Goal: Task Accomplishment & Management: Manage account settings

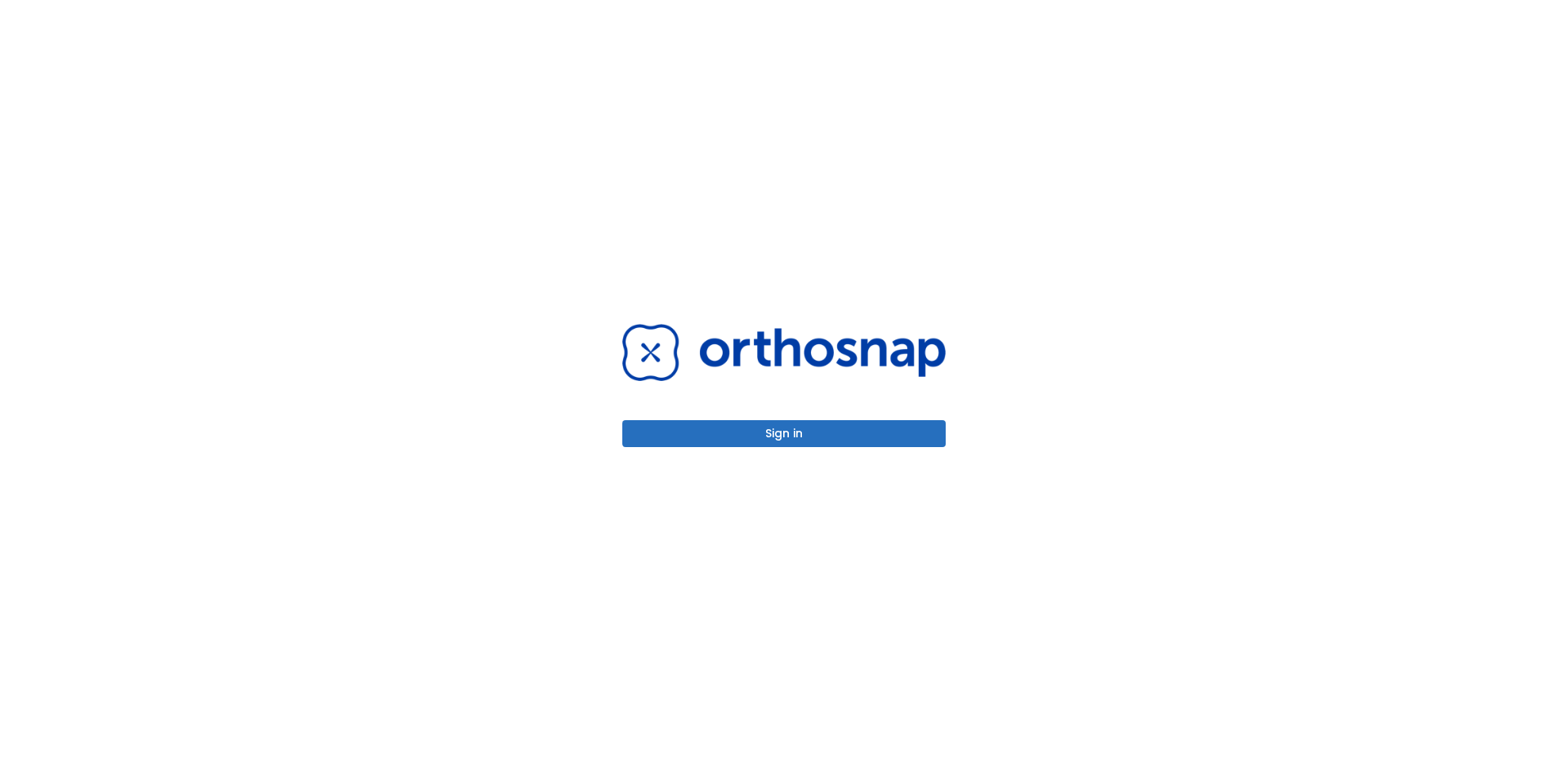
click at [753, 437] on button "Sign in" at bounding box center [784, 433] width 324 height 27
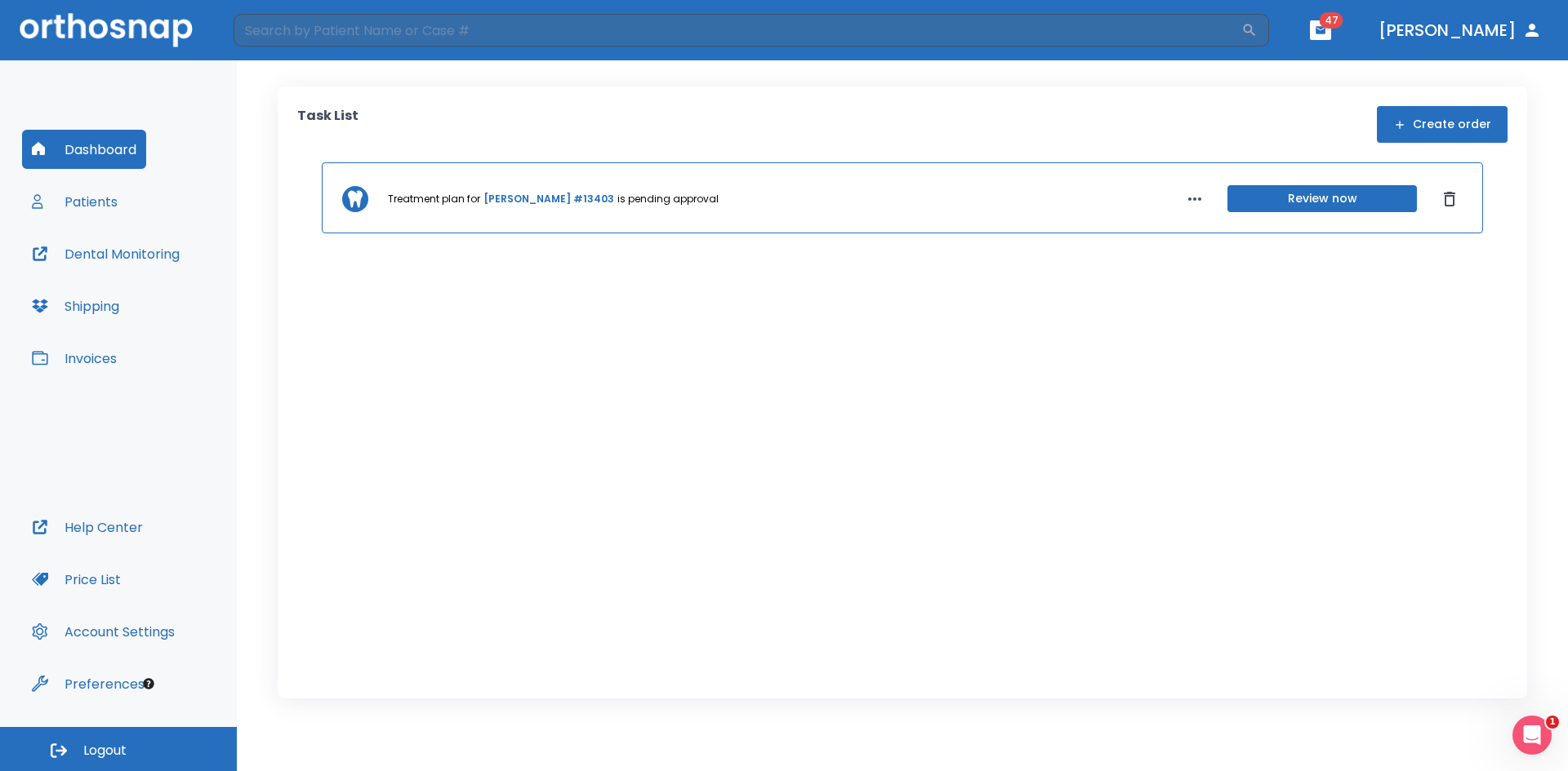
click at [530, 201] on link "Alex Tuttle #13403" at bounding box center [549, 199] width 131 height 14
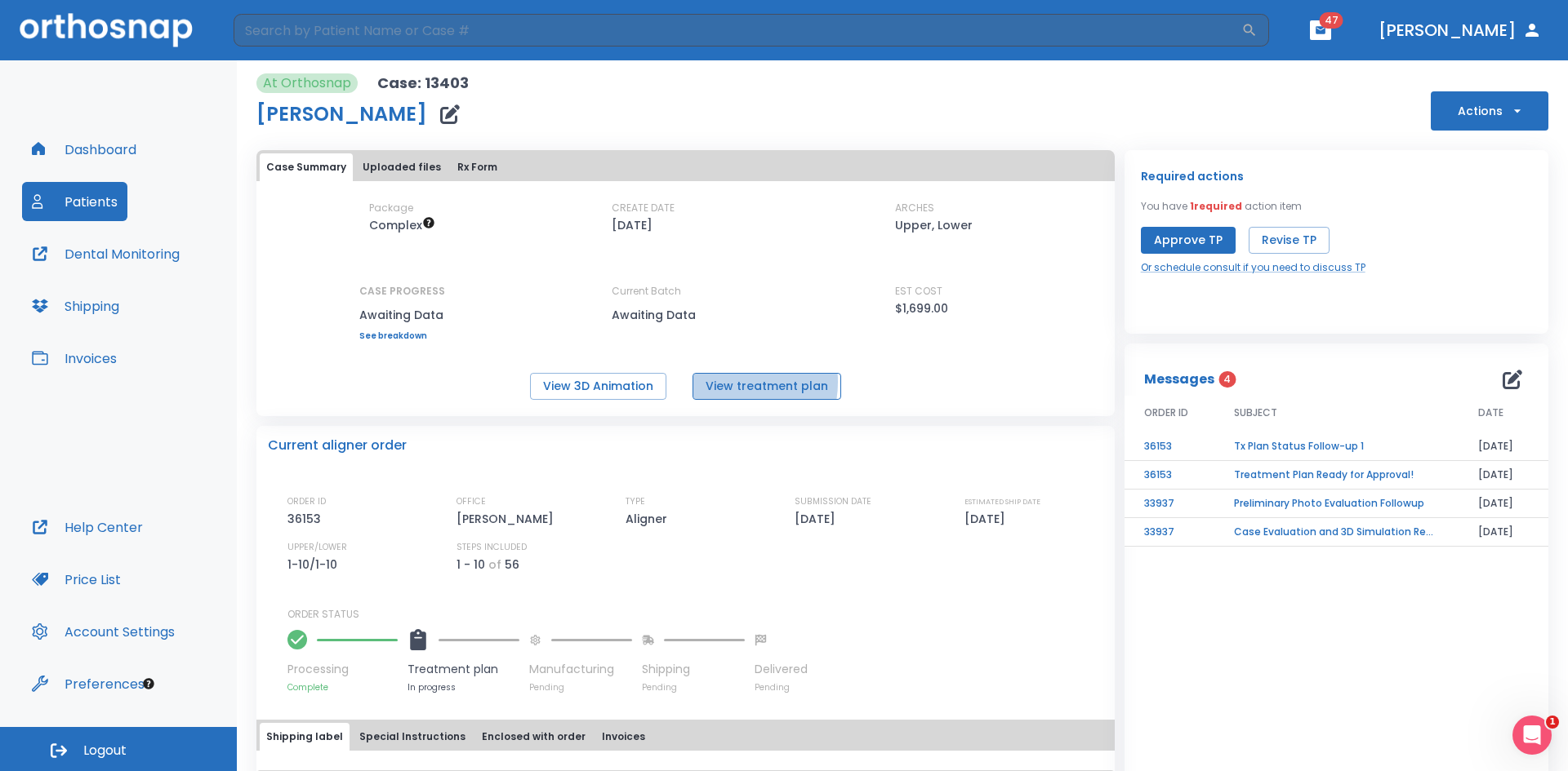
click at [721, 382] on button "View treatment plan" at bounding box center [767, 387] width 148 height 27
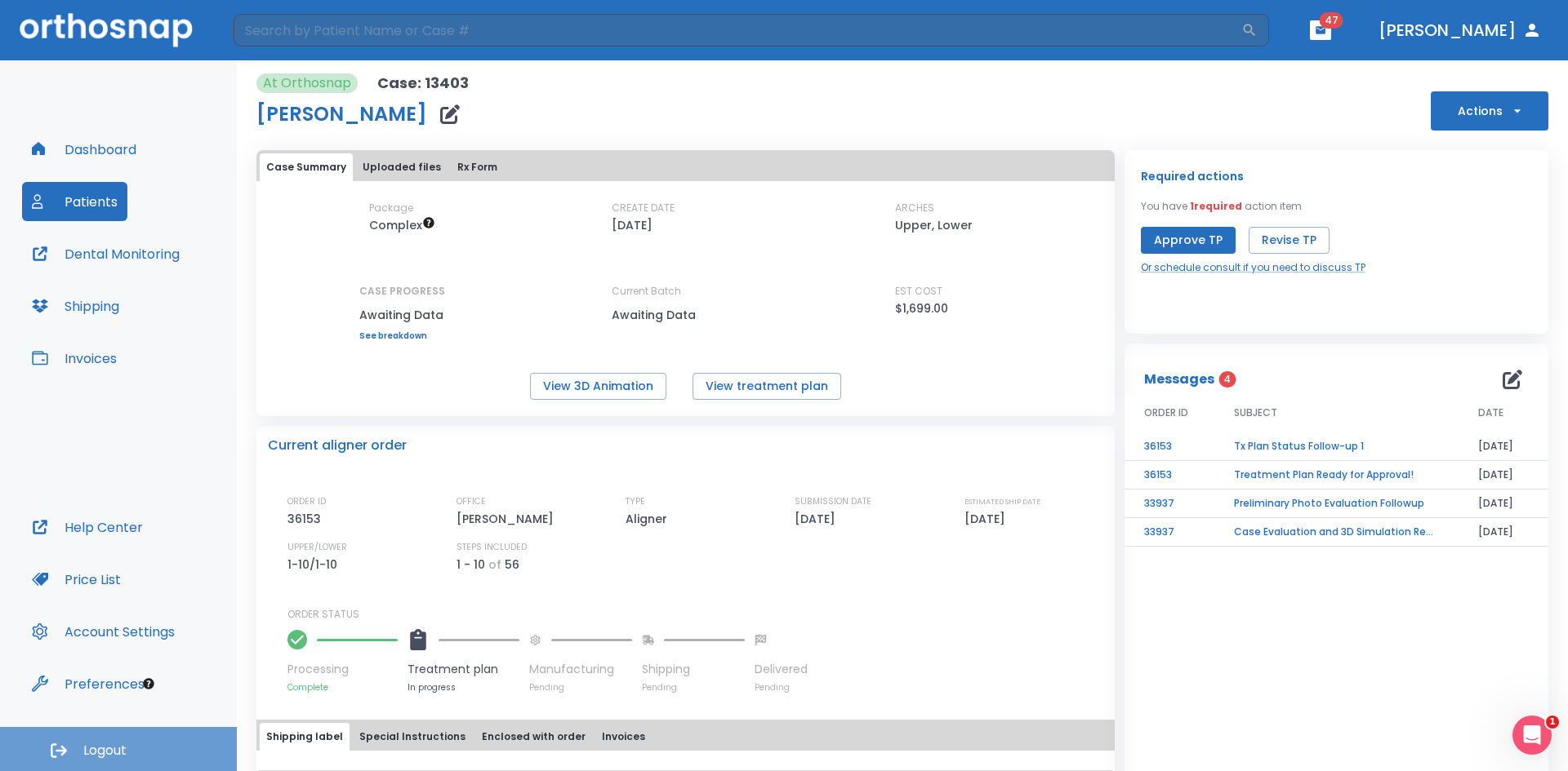
click at [80, 733] on button "Logout" at bounding box center [118, 749] width 237 height 44
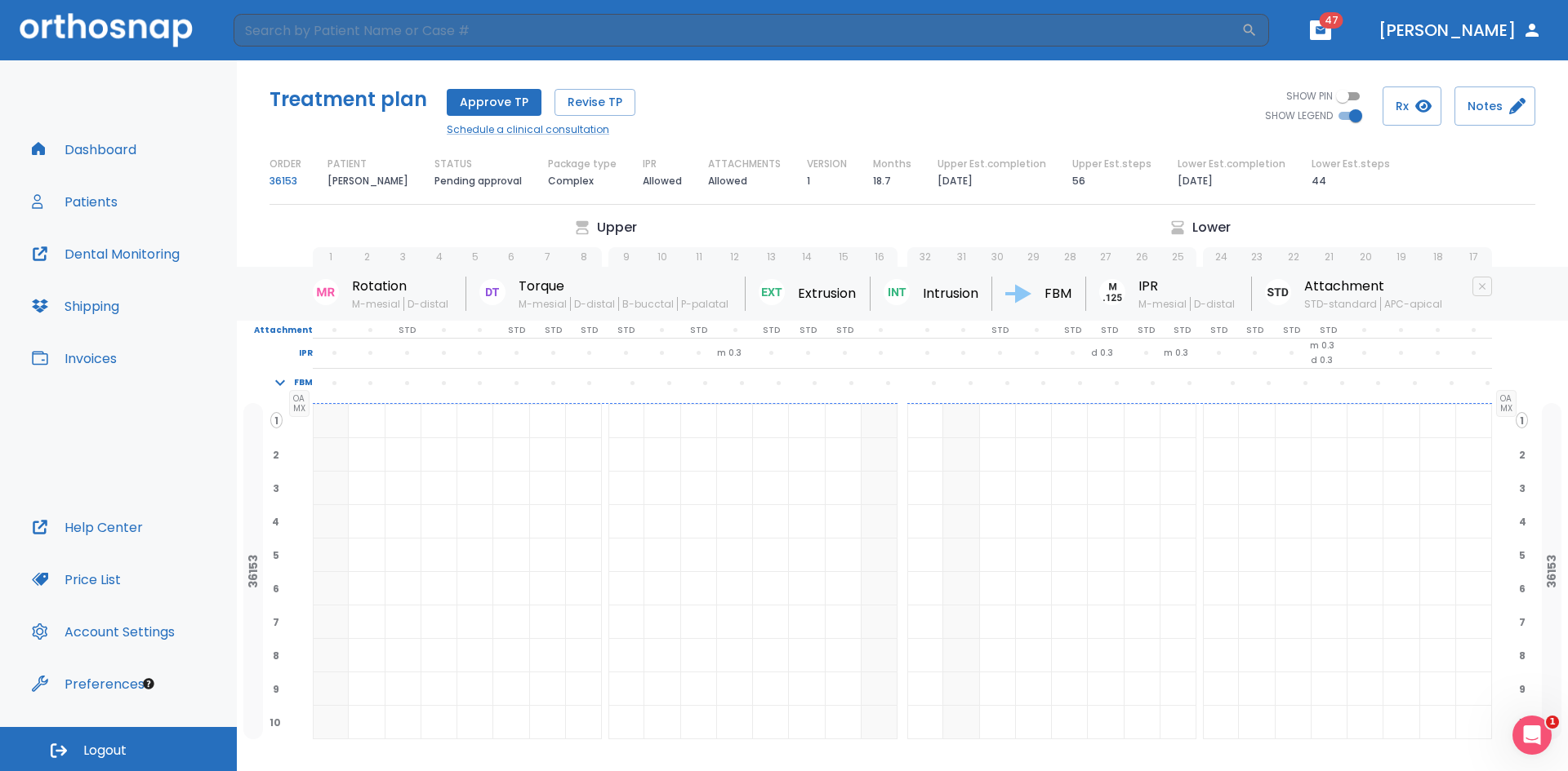
scroll to position [40, 0]
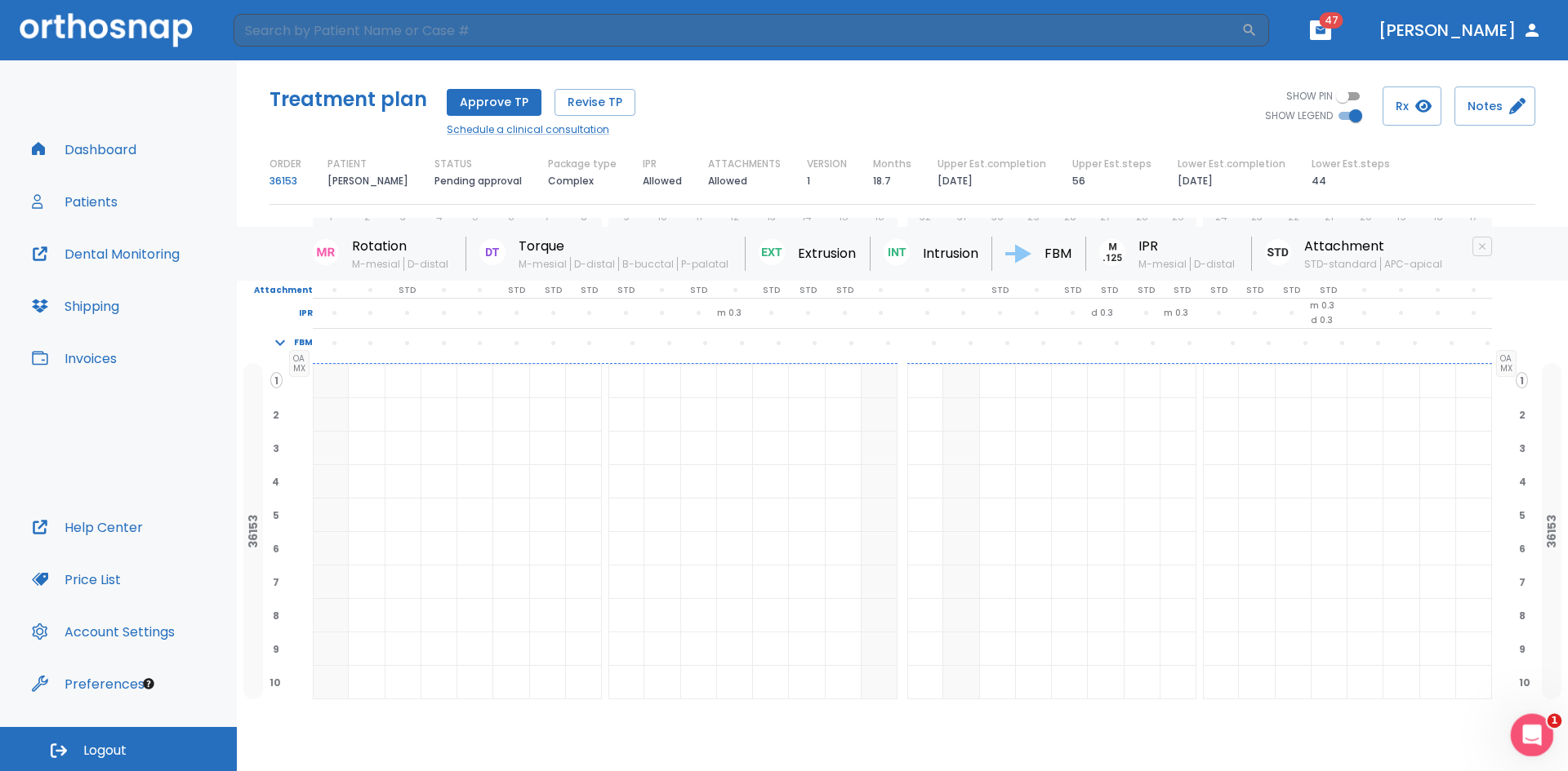
click at [1526, 740] on icon "Open Intercom Messenger" at bounding box center [1530, 733] width 27 height 27
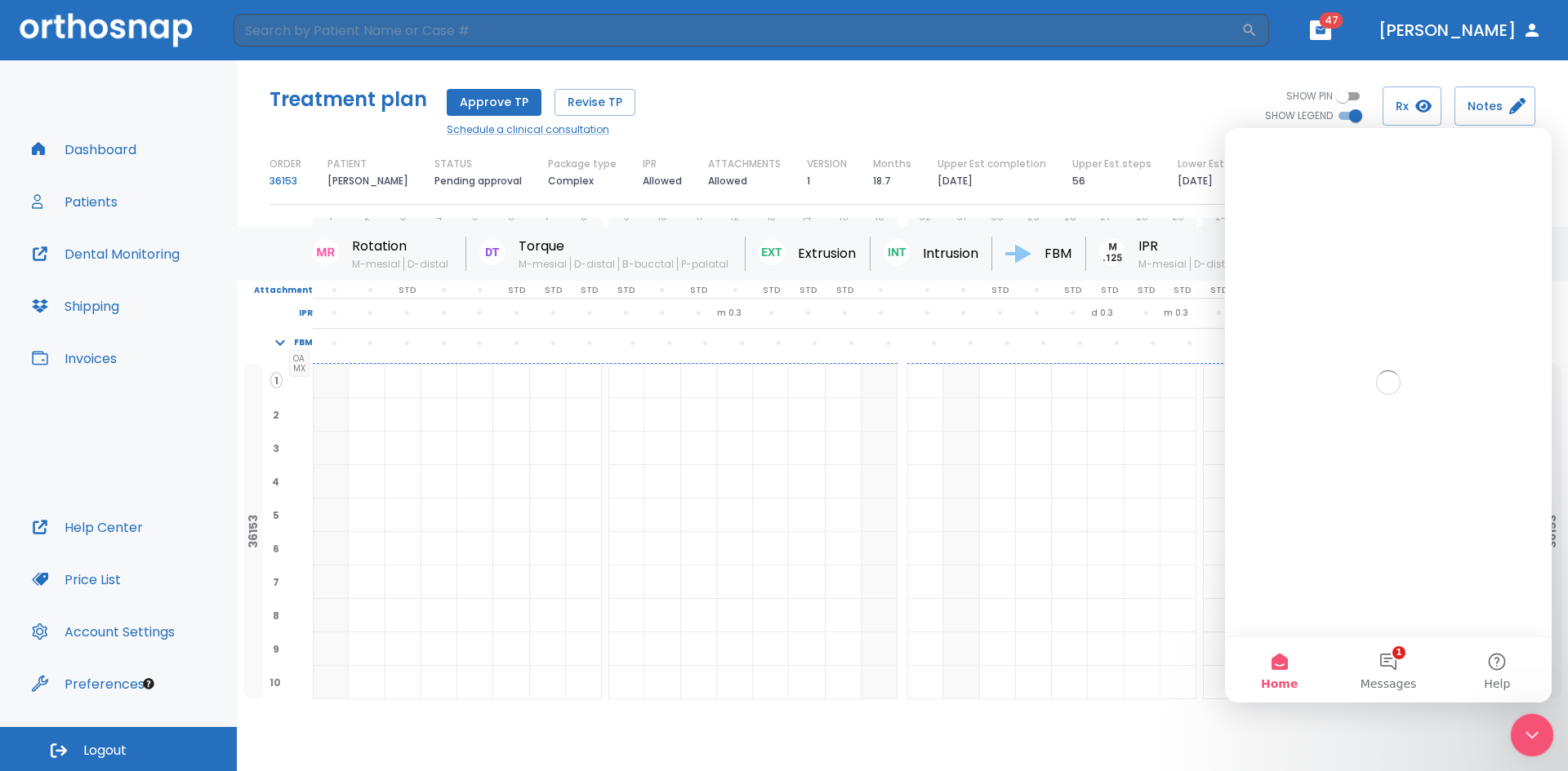
scroll to position [0, 0]
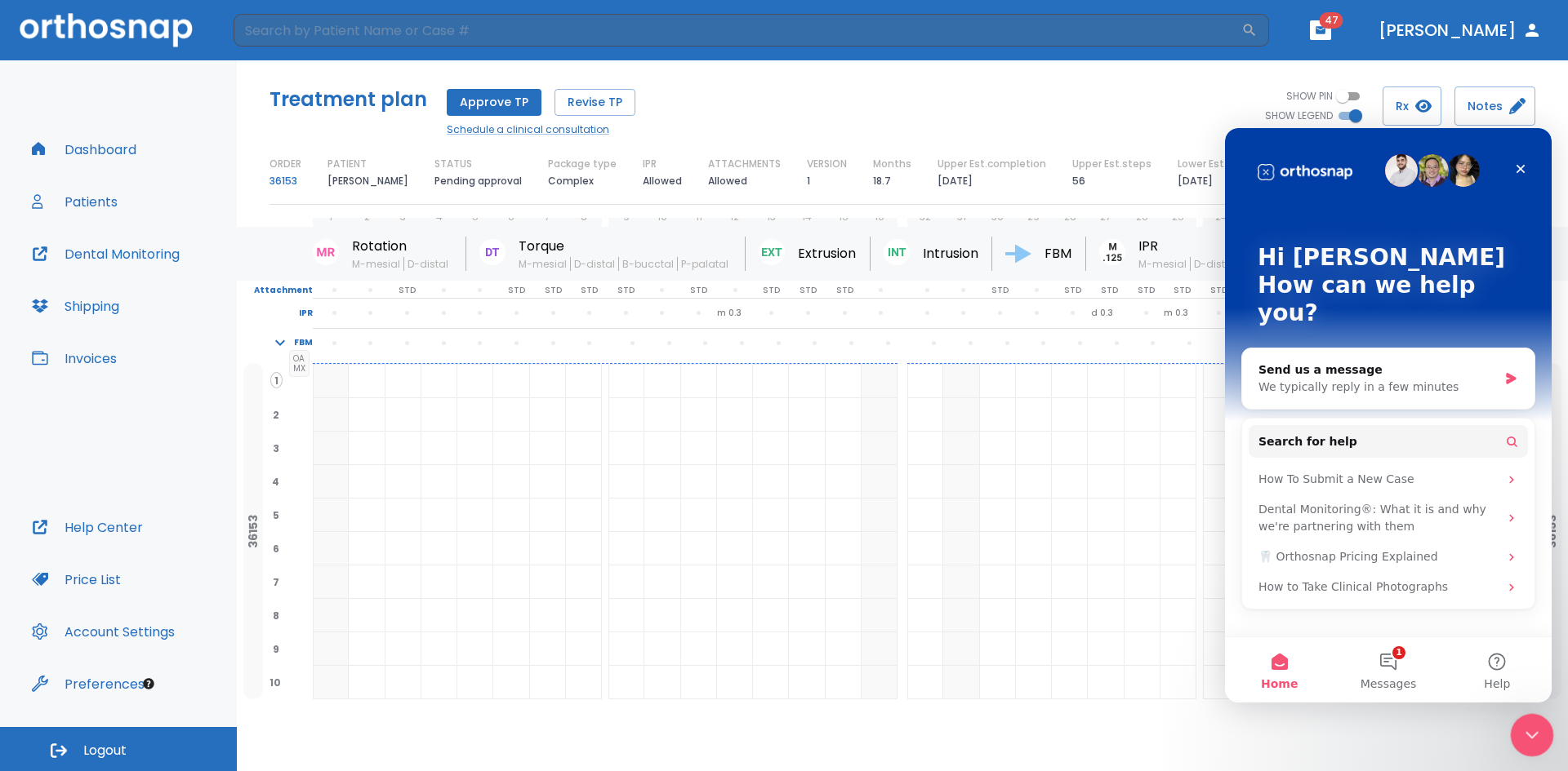
click at [1526, 740] on icon "Close Intercom Messenger" at bounding box center [1530, 733] width 20 height 20
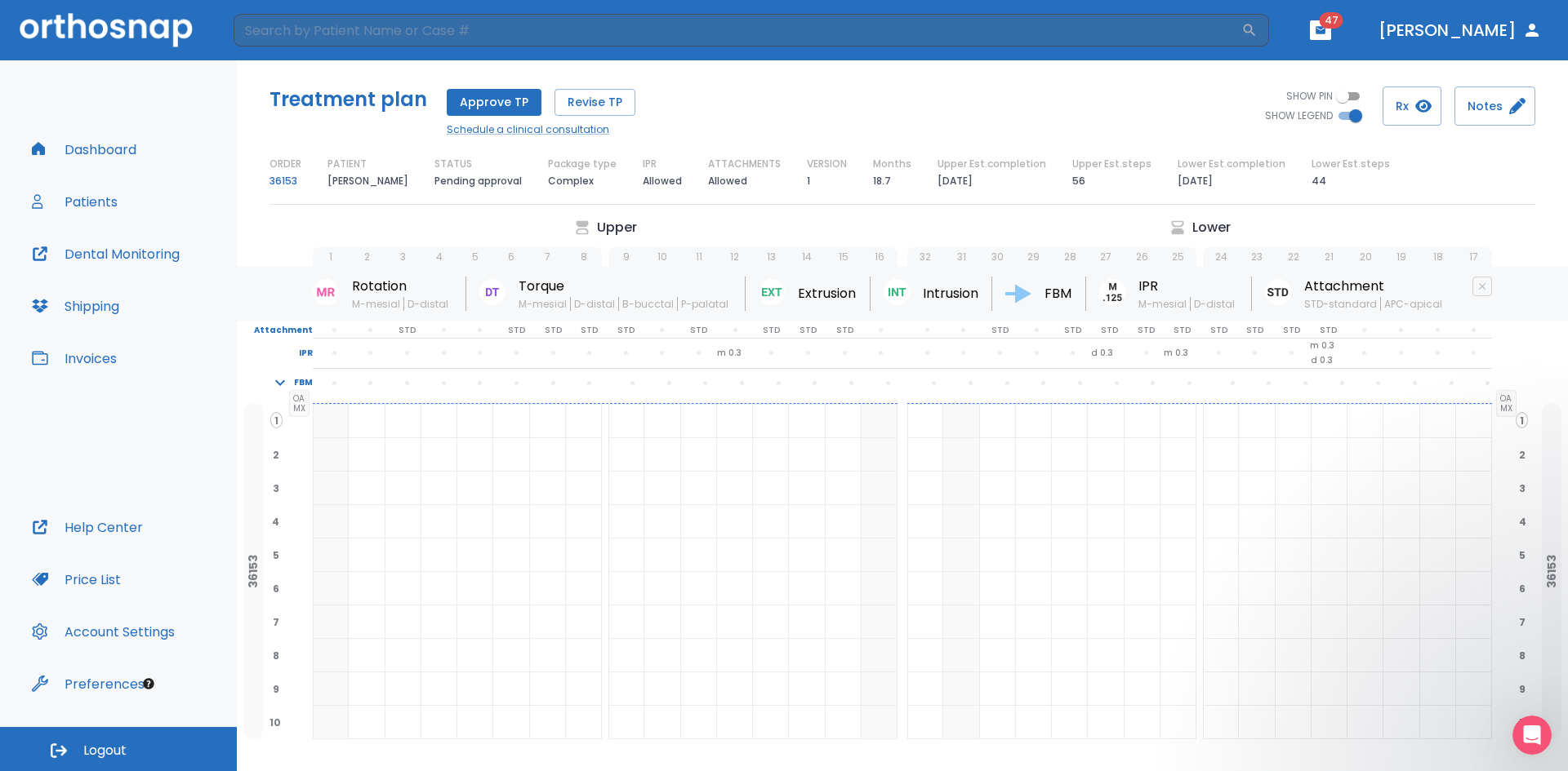
click at [612, 222] on p "Upper" at bounding box center [617, 228] width 40 height 20
click at [282, 183] on link "36153" at bounding box center [282, 181] width 28 height 20
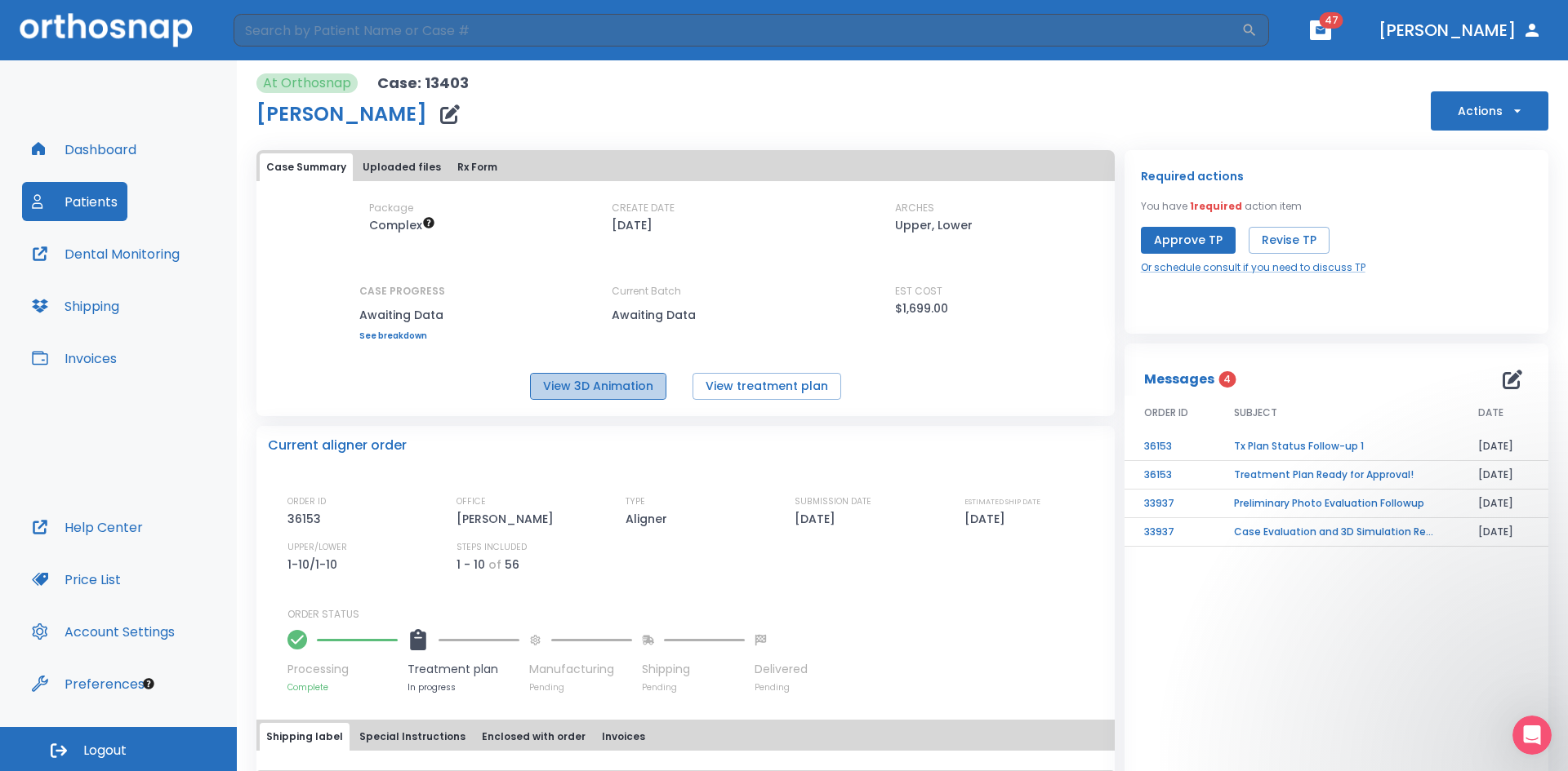
click at [568, 391] on button "View 3D Animation" at bounding box center [598, 387] width 137 height 27
click at [1460, 25] on button "Dr. Herskovits" at bounding box center [1460, 29] width 176 height 29
click at [1527, 38] on icon "button" at bounding box center [1532, 30] width 20 height 20
click at [1527, 32] on icon "button" at bounding box center [1532, 30] width 20 height 20
click at [1331, 33] on button "button" at bounding box center [1320, 30] width 21 height 20
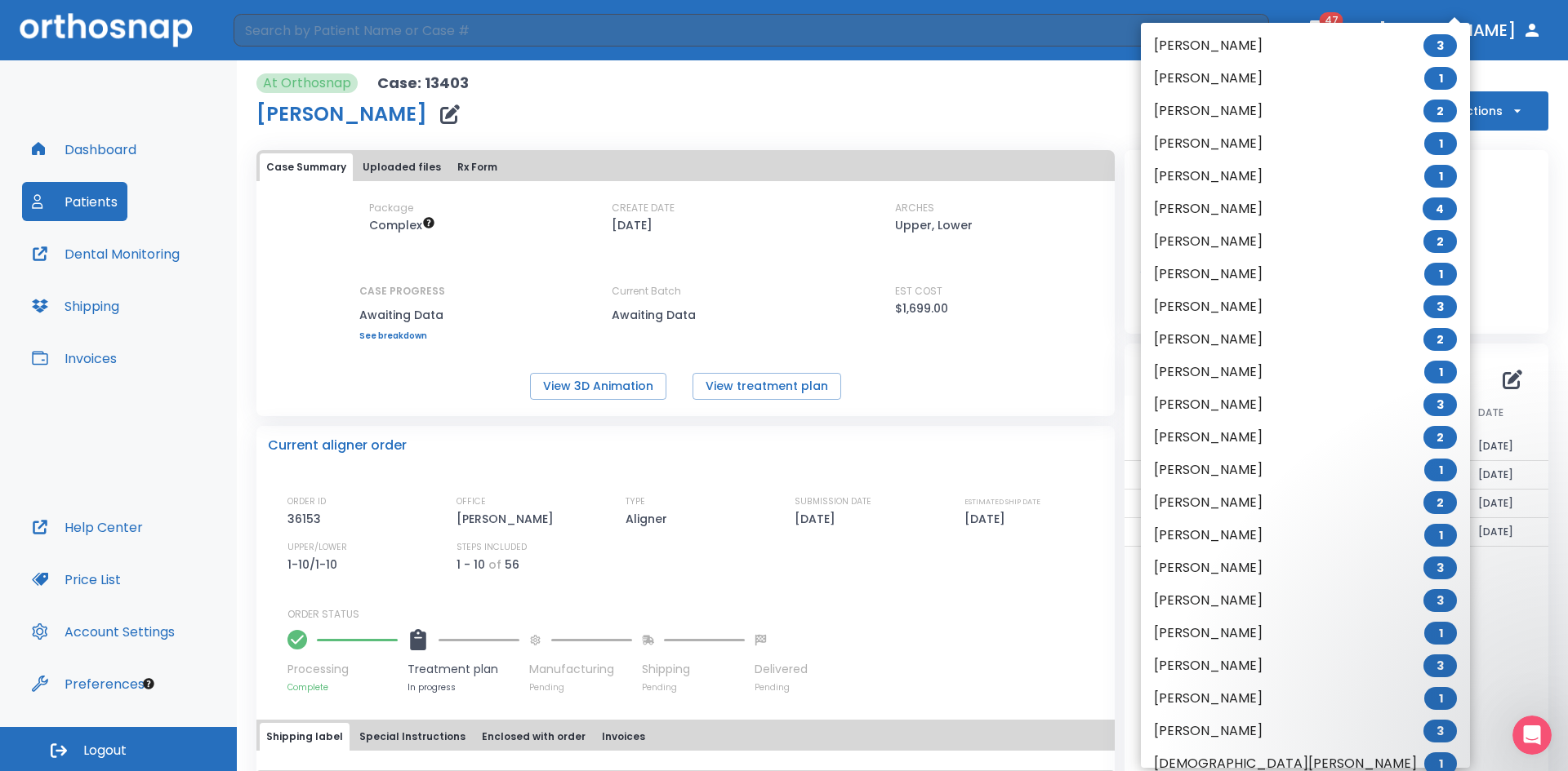
click at [1462, 65] on div at bounding box center [784, 385] width 1568 height 771
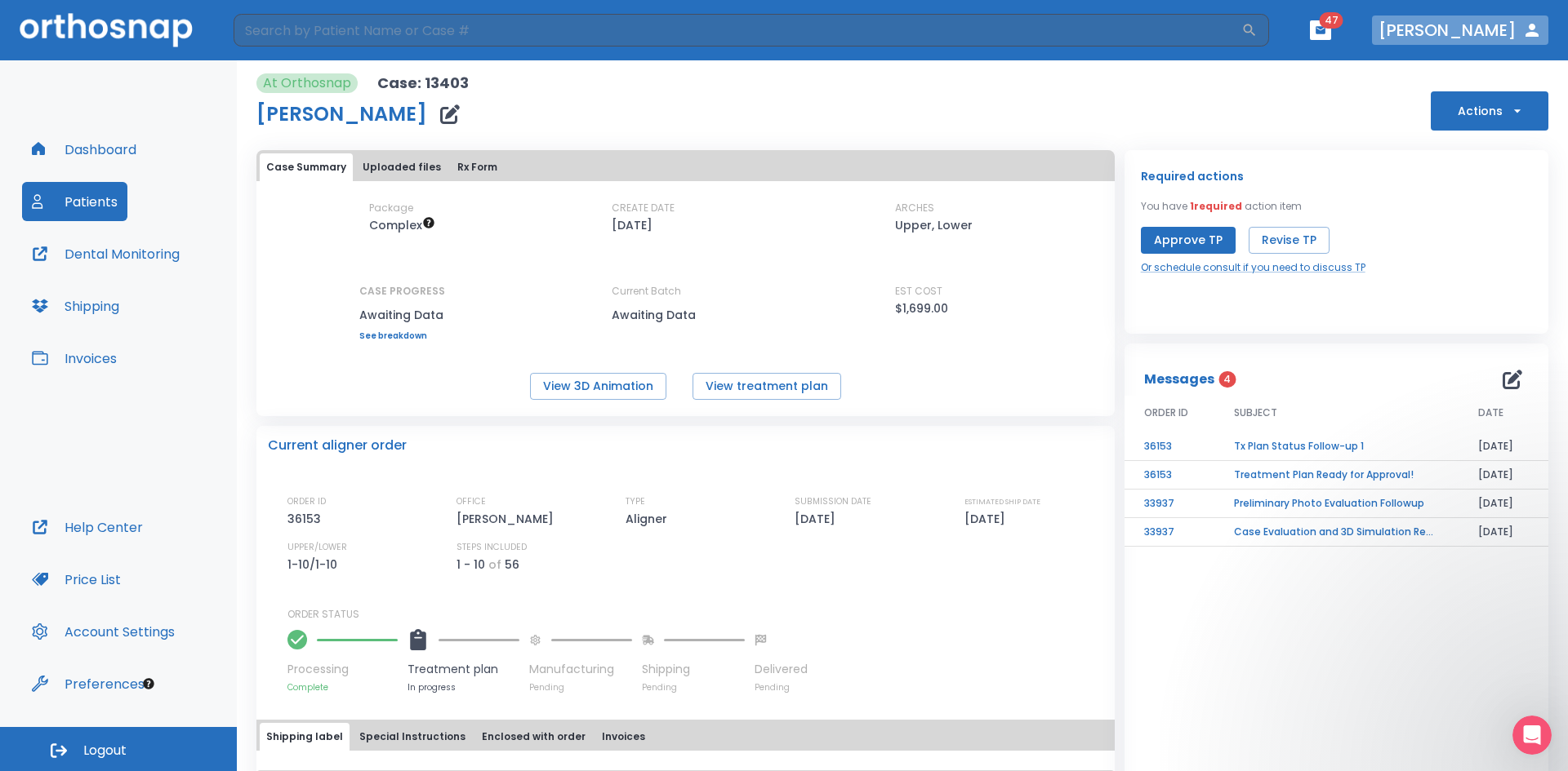
click at [1529, 38] on icon "button" at bounding box center [1532, 30] width 20 height 20
click at [1538, 34] on icon "button" at bounding box center [1532, 30] width 20 height 20
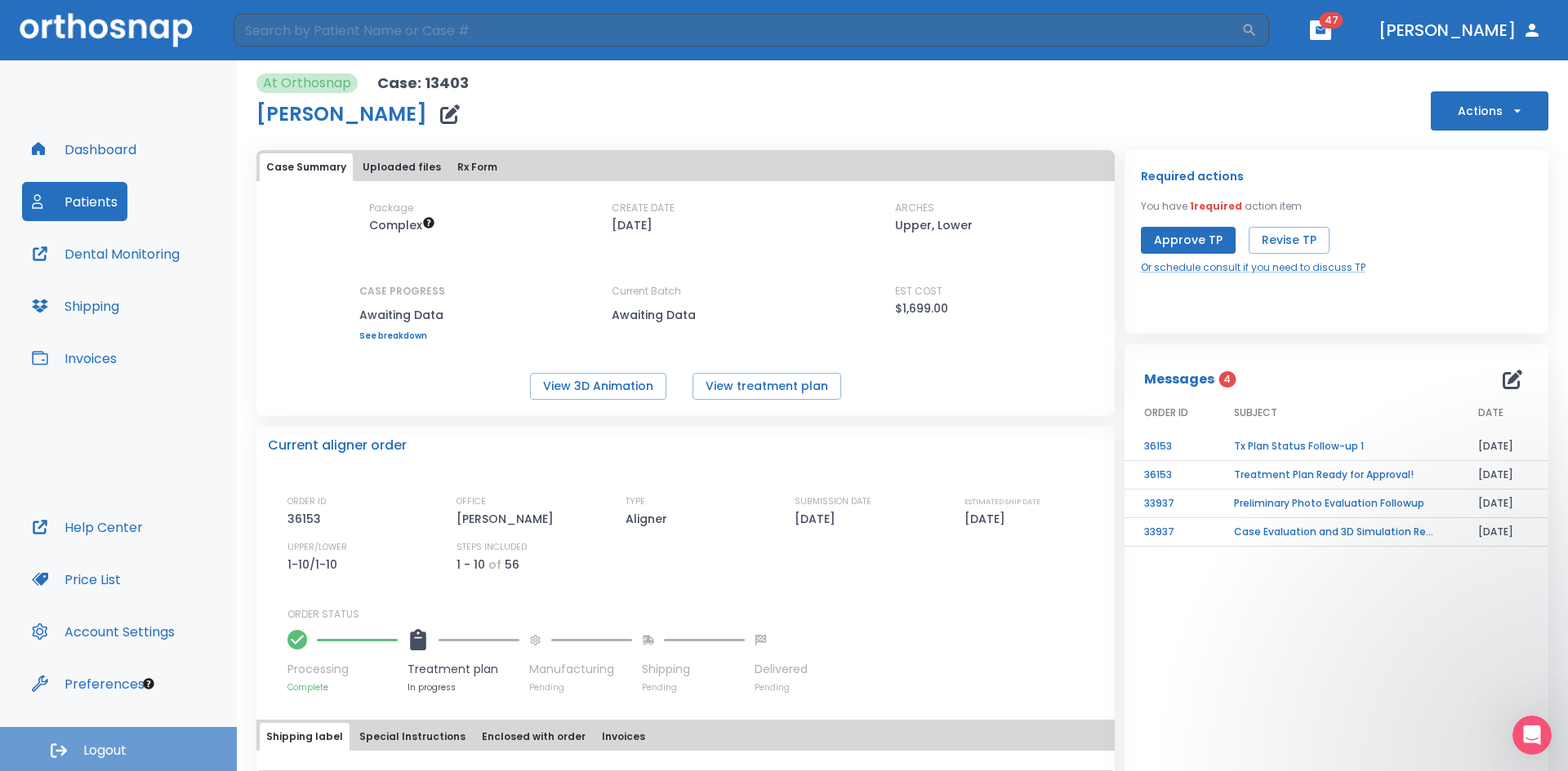
click at [116, 757] on span "Logout" at bounding box center [105, 750] width 43 height 18
